Goal: Transaction & Acquisition: Purchase product/service

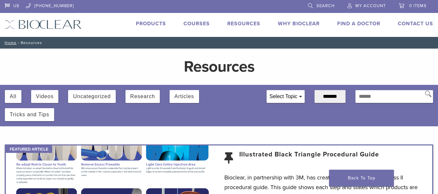
click at [144, 22] on link "Products" at bounding box center [151, 23] width 30 height 6
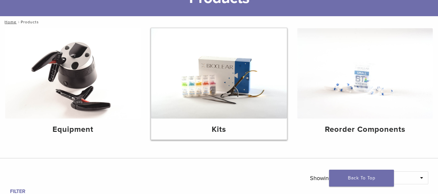
scroll to position [57, 0]
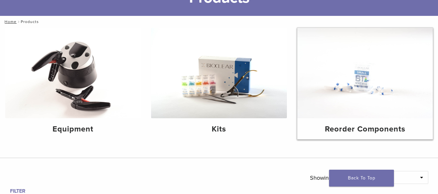
click at [369, 128] on h4 "Reorder Components" at bounding box center [364, 130] width 125 height 12
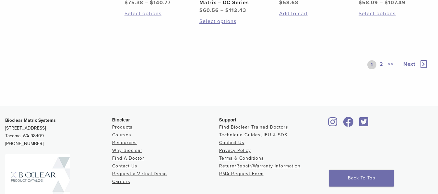
scroll to position [491, 0]
click at [407, 64] on span "Next" at bounding box center [409, 64] width 12 height 6
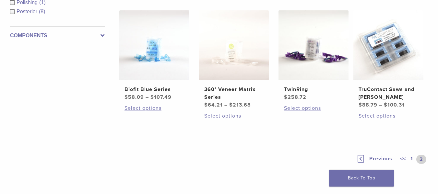
scroll to position [141, 0]
click at [300, 89] on h2 "TwinRing" at bounding box center [313, 89] width 59 height 8
click at [304, 107] on link "Select options" at bounding box center [313, 108] width 59 height 8
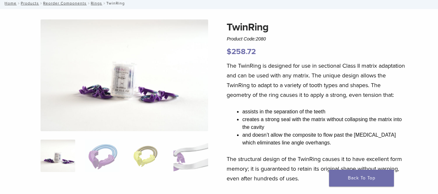
scroll to position [39, 0]
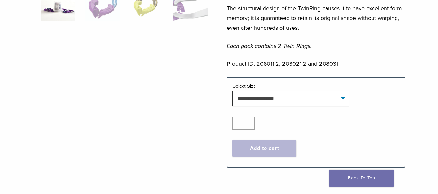
scroll to position [191, 0]
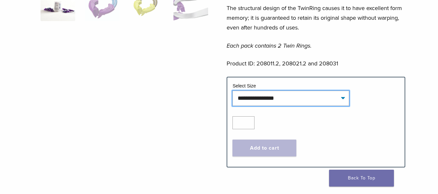
click at [342, 106] on select "**********" at bounding box center [290, 98] width 117 height 15
click at [232, 101] on select "**********" at bounding box center [290, 98] width 117 height 15
select select "**********"
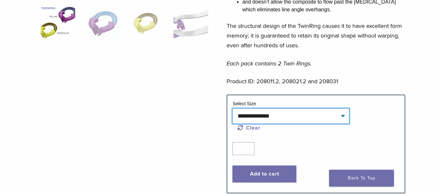
scroll to position [173, 0]
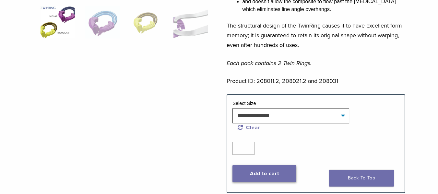
click at [257, 182] on button "Add to cart" at bounding box center [264, 173] width 64 height 17
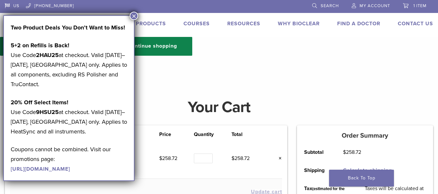
click at [136, 15] on button "×" at bounding box center [134, 16] width 8 height 8
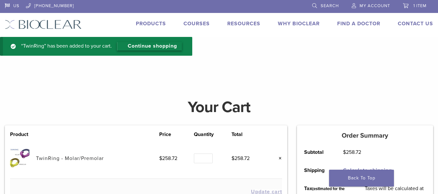
click at [143, 46] on link "Continue shopping" at bounding box center [149, 46] width 65 height 8
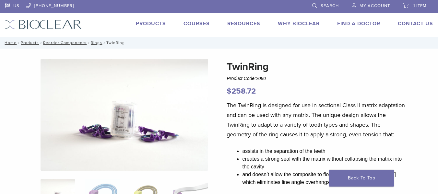
click at [151, 24] on link "Products" at bounding box center [151, 23] width 30 height 6
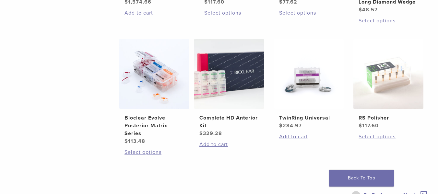
scroll to position [468, 0]
click at [294, 136] on link "Add to cart" at bounding box center [308, 137] width 59 height 8
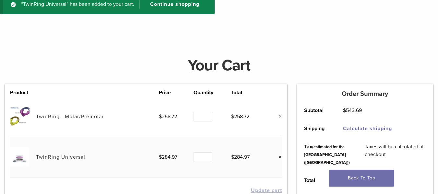
scroll to position [42, 0]
click at [282, 116] on form "Product Price Quantity Total TwinRing - Molar/Premolar $ 258.72 Quantity Quanti…" at bounding box center [146, 155] width 282 height 145
click at [280, 115] on link "×" at bounding box center [278, 116] width 8 height 8
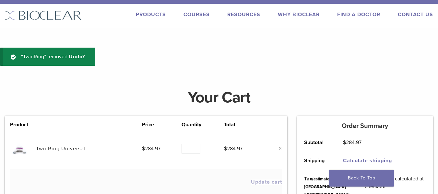
scroll to position [0, 0]
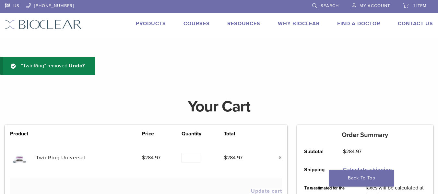
click at [152, 24] on link "Products" at bounding box center [151, 23] width 30 height 6
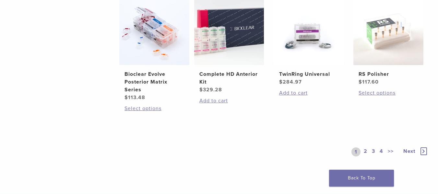
scroll to position [511, 0]
click at [311, 35] on img at bounding box center [309, 30] width 70 height 70
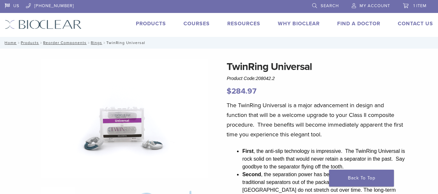
click at [152, 22] on link "Products" at bounding box center [151, 23] width 30 height 6
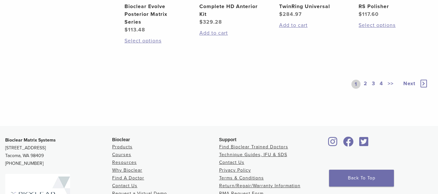
scroll to position [579, 0]
click at [411, 85] on span "Next" at bounding box center [409, 83] width 12 height 6
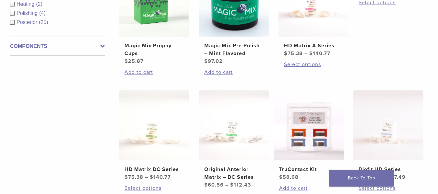
scroll to position [292, 0]
click at [104, 47] on icon at bounding box center [103, 46] width 4 height 8
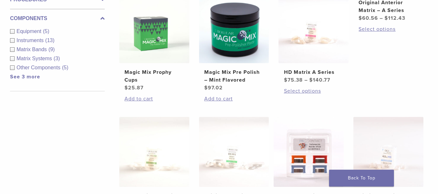
scroll to position [264, 0]
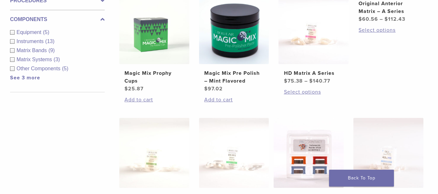
click at [13, 41] on div "Instruments (13)" at bounding box center [57, 42] width 95 height 8
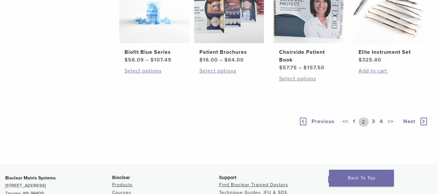
scroll to position [533, 0]
click at [406, 122] on span "Next" at bounding box center [409, 121] width 12 height 6
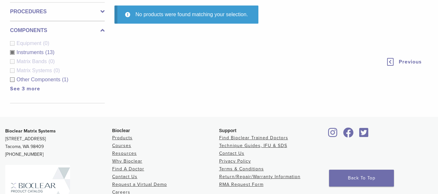
scroll to position [254, 0]
click at [24, 53] on span "Instruments" at bounding box center [31, 52] width 29 height 6
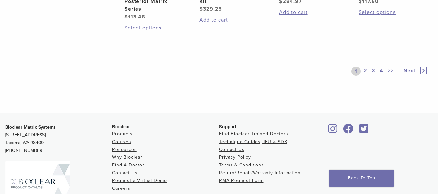
scroll to position [592, 0]
click at [408, 72] on span "Next" at bounding box center [409, 70] width 12 height 6
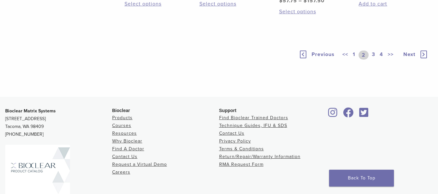
scroll to position [600, 0]
click at [409, 55] on span "Next" at bounding box center [409, 54] width 12 height 6
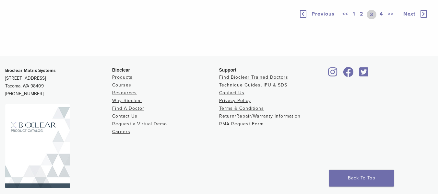
scroll to position [501, 0]
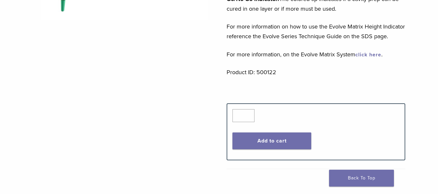
scroll to position [184, 0]
click at [287, 149] on button "Add to cart" at bounding box center [271, 140] width 78 height 17
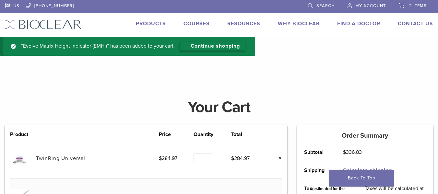
click at [210, 46] on link "Continue shopping" at bounding box center [212, 46] width 65 height 8
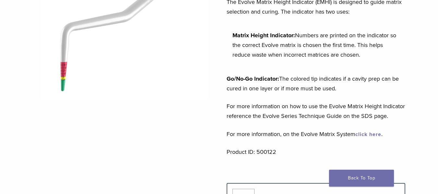
scroll to position [104, 0]
click at [365, 177] on link "Back To Top" at bounding box center [361, 178] width 65 height 17
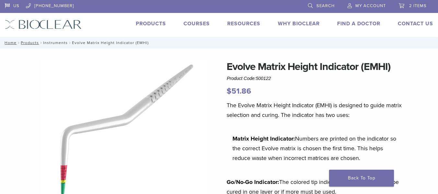
click at [53, 43] on link "Instruments" at bounding box center [55, 43] width 25 height 5
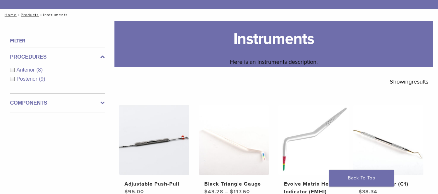
scroll to position [64, 0]
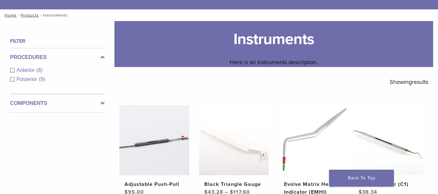
click at [102, 103] on icon at bounding box center [103, 104] width 4 height 8
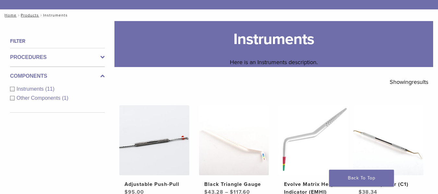
click at [30, 88] on span "Instruments" at bounding box center [31, 89] width 29 height 6
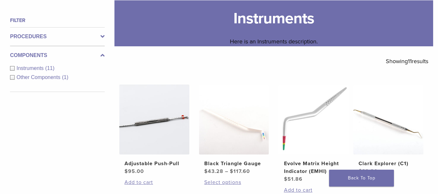
scroll to position [29, 0]
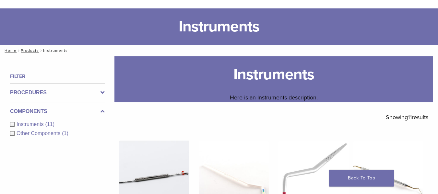
click at [37, 135] on span "Other Components" at bounding box center [39, 134] width 45 height 6
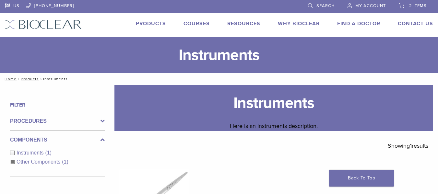
click at [147, 21] on link "Products" at bounding box center [151, 23] width 30 height 6
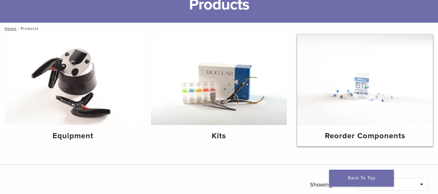
scroll to position [51, 0]
click at [368, 128] on div "Reorder Components" at bounding box center [365, 135] width 136 height 21
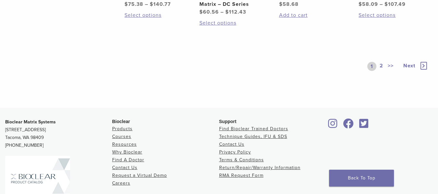
scroll to position [490, 0]
click at [410, 64] on span "Next" at bounding box center [409, 65] width 12 height 6
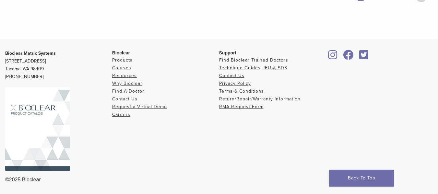
click at [269, 76] on li "Contact Us" at bounding box center [272, 76] width 107 height 8
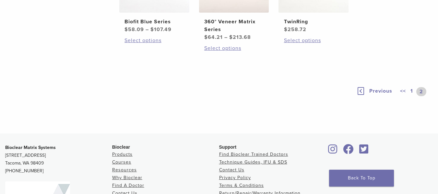
scroll to position [217, 0]
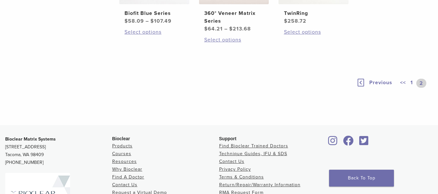
click at [378, 82] on span "Previous" at bounding box center [380, 82] width 23 height 6
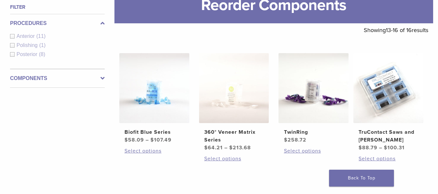
scroll to position [97, 0]
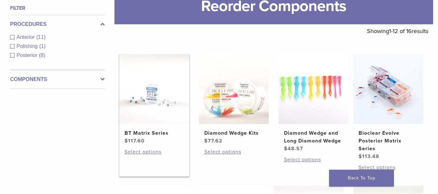
click at [148, 134] on h2 "BT Matrix Series" at bounding box center [153, 133] width 59 height 8
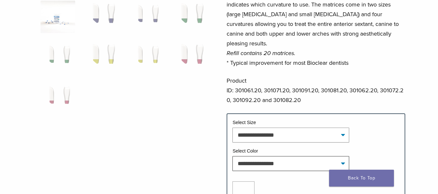
scroll to position [179, 0]
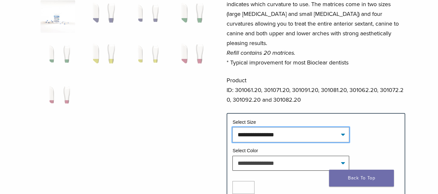
click at [342, 127] on select "**********" at bounding box center [290, 134] width 117 height 15
click at [232, 127] on select "**********" at bounding box center [290, 134] width 117 height 15
select select "*****"
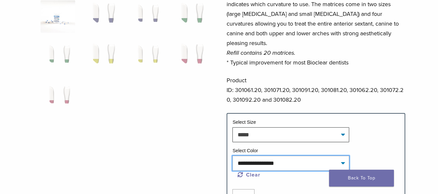
click at [344, 156] on select "**********" at bounding box center [290, 163] width 117 height 15
select select "******"
click at [232, 156] on select "**********" at bounding box center [290, 163] width 117 height 15
select select "*****"
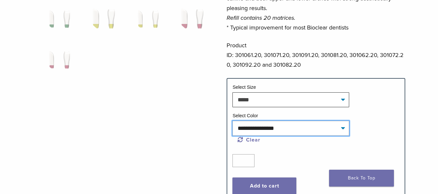
scroll to position [215, 0]
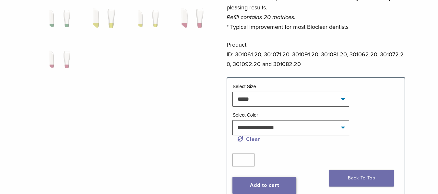
click at [277, 177] on button "Add to cart" at bounding box center [264, 185] width 64 height 17
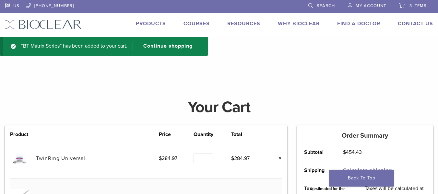
click at [410, 7] on span "3 items" at bounding box center [417, 5] width 17 height 5
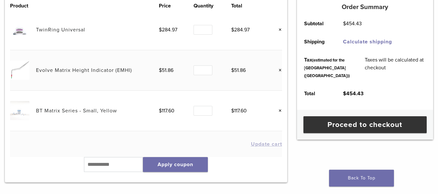
scroll to position [129, 0]
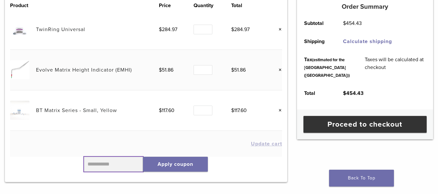
click at [94, 163] on input "text" at bounding box center [113, 164] width 59 height 15
type input "******"
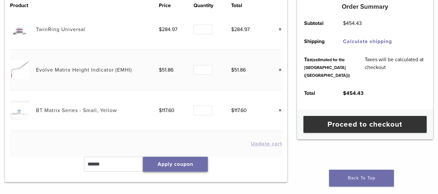
click at [172, 163] on button "Apply coupon" at bounding box center [175, 164] width 65 height 15
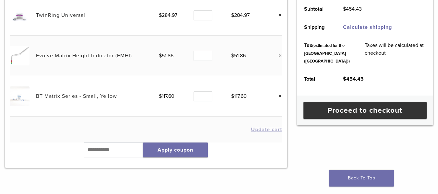
scroll to position [111, 0]
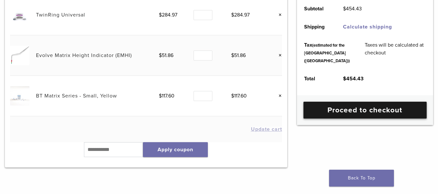
click at [355, 119] on link "Proceed to checkout" at bounding box center [364, 110] width 123 height 17
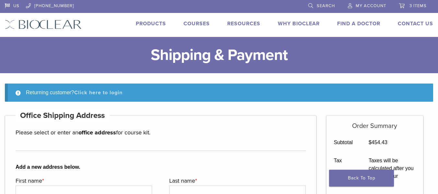
click at [104, 91] on link "Click here to login" at bounding box center [98, 92] width 48 height 6
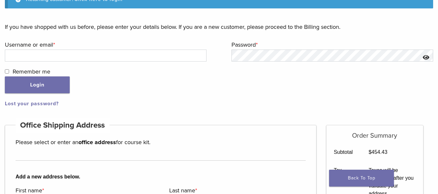
scroll to position [99, 0]
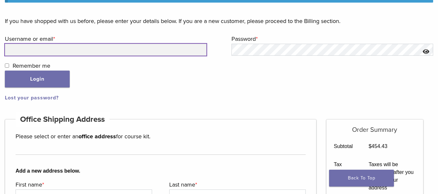
click at [42, 50] on input "Username or email * Required" at bounding box center [106, 50] width 202 height 12
type input "**********"
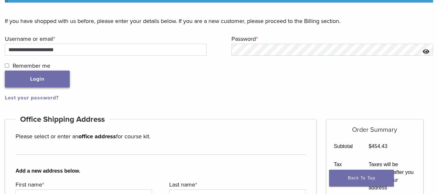
click at [28, 81] on button "Login" at bounding box center [37, 79] width 65 height 17
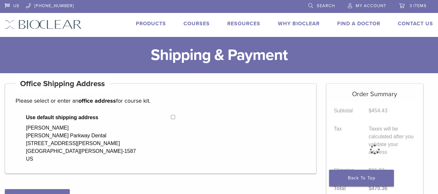
select select "**"
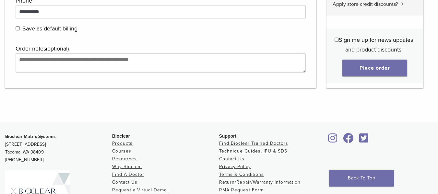
scroll to position [712, 0]
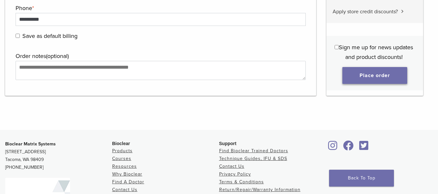
click at [371, 74] on button "Place order" at bounding box center [374, 75] width 65 height 17
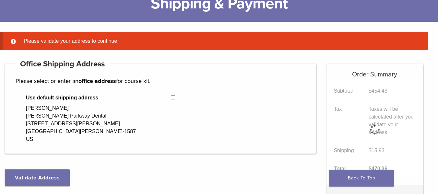
scroll to position [51, 0]
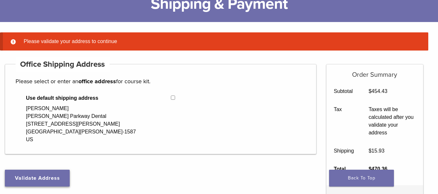
click at [36, 179] on button "Validate Address" at bounding box center [37, 178] width 65 height 17
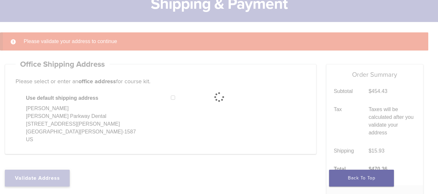
select select "**"
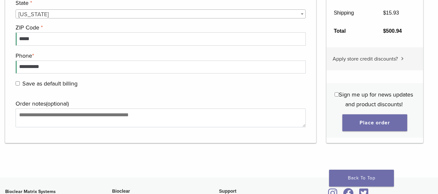
scroll to position [679, 0]
click at [369, 123] on button "Place order" at bounding box center [374, 122] width 65 height 17
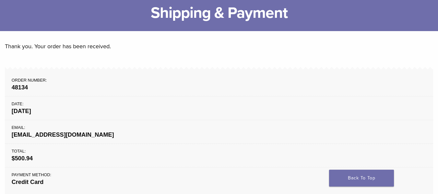
scroll to position [42, 0]
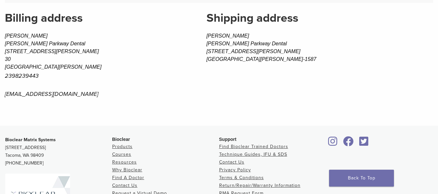
scroll to position [441, 0]
click at [353, 177] on link "Back To Top" at bounding box center [361, 178] width 65 height 17
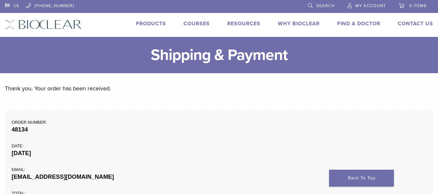
click at [191, 138] on li "Order number: 48134" at bounding box center [219, 126] width 428 height 26
click at [203, 113] on li "Order number: 48134" at bounding box center [219, 126] width 428 height 26
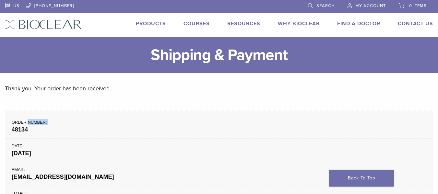
click at [203, 113] on li "Order number: 48134" at bounding box center [219, 126] width 428 height 26
